Goal: Navigation & Orientation: Find specific page/section

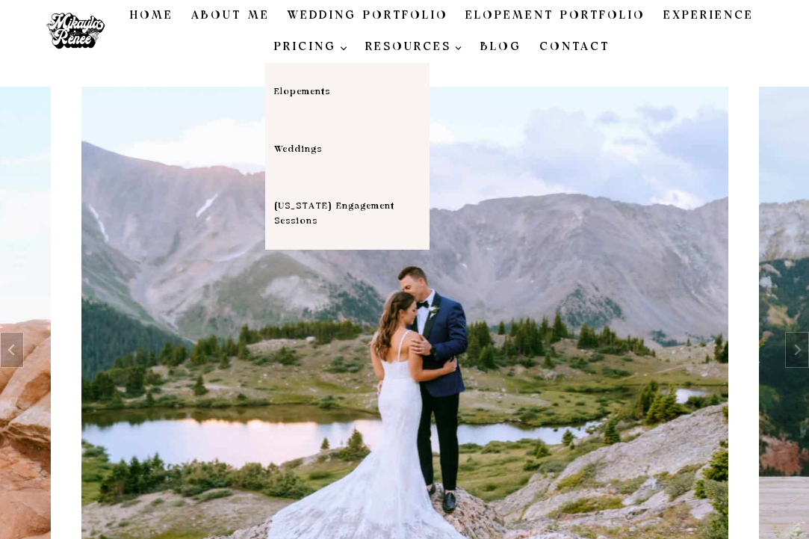
click at [306, 150] on link "Weddings" at bounding box center [347, 149] width 164 height 58
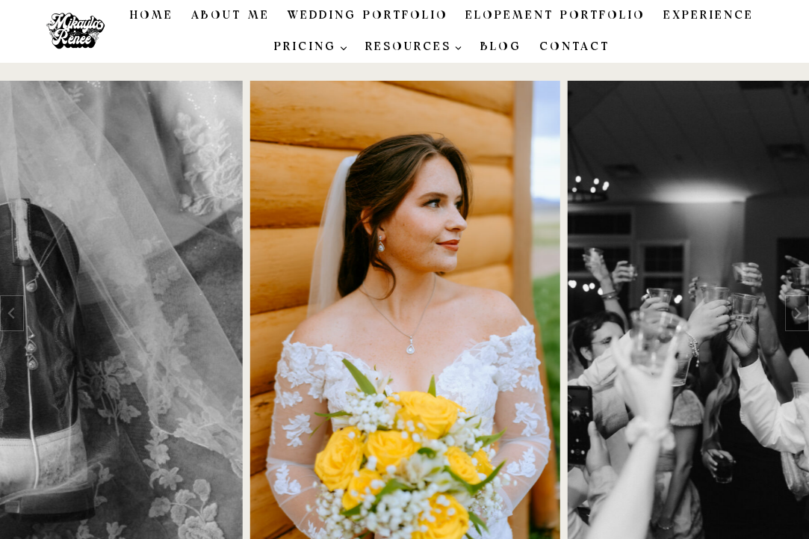
click at [428, 15] on link "Wedding Portfolio" at bounding box center [368, 15] width 179 height 31
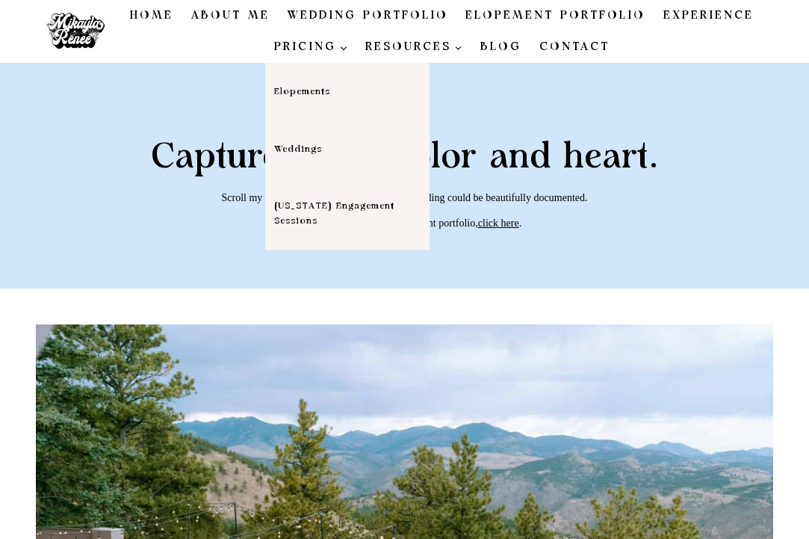
click at [300, 147] on link "Weddings" at bounding box center [347, 149] width 164 height 58
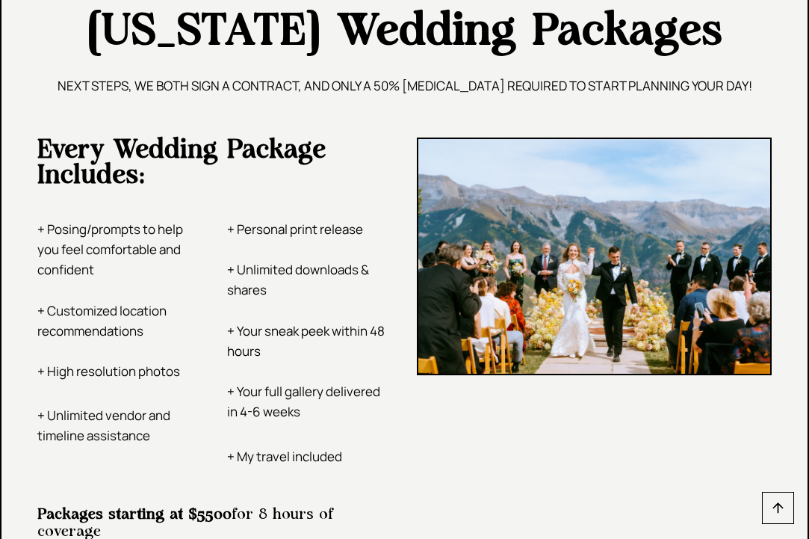
scroll to position [2965, 0]
